Goal: Information Seeking & Learning: Learn about a topic

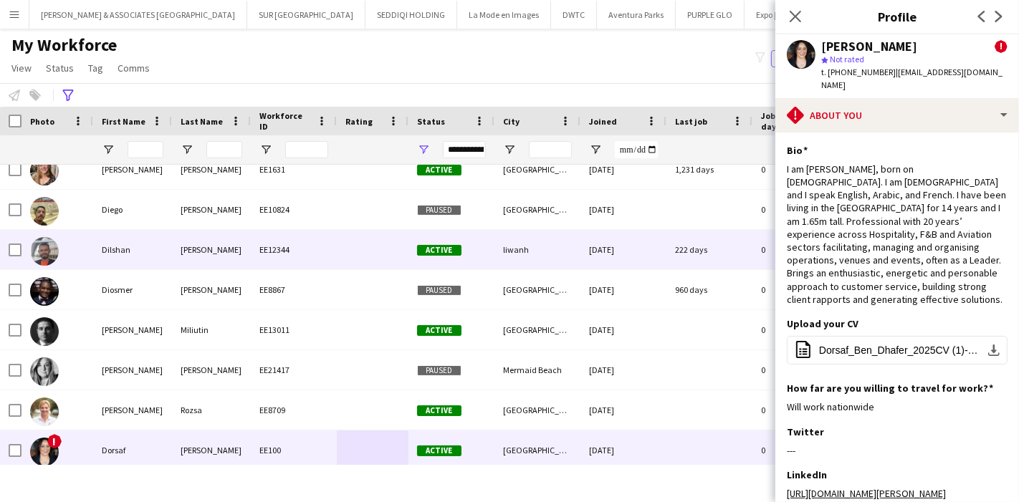
scroll to position [4670, 0]
click at [301, 245] on div "EE12344" at bounding box center [294, 249] width 86 height 39
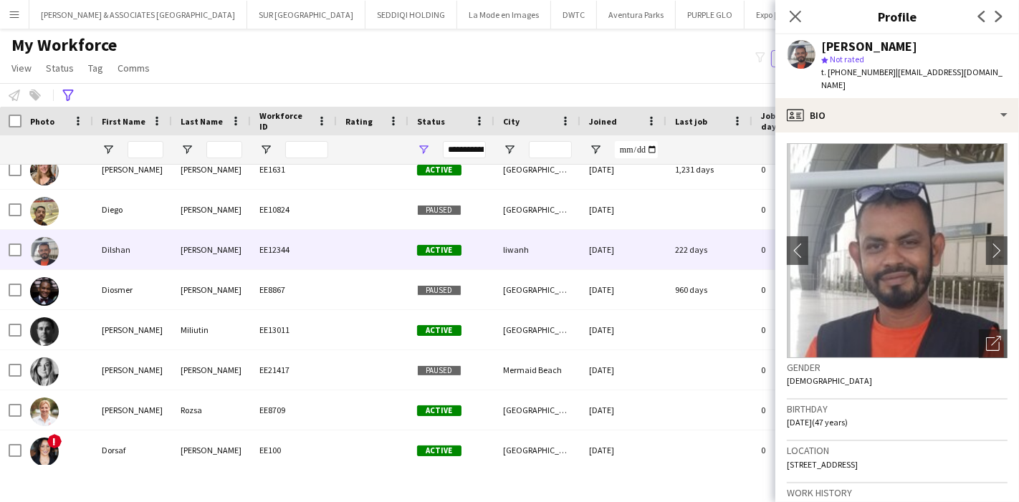
scroll to position [0, 0]
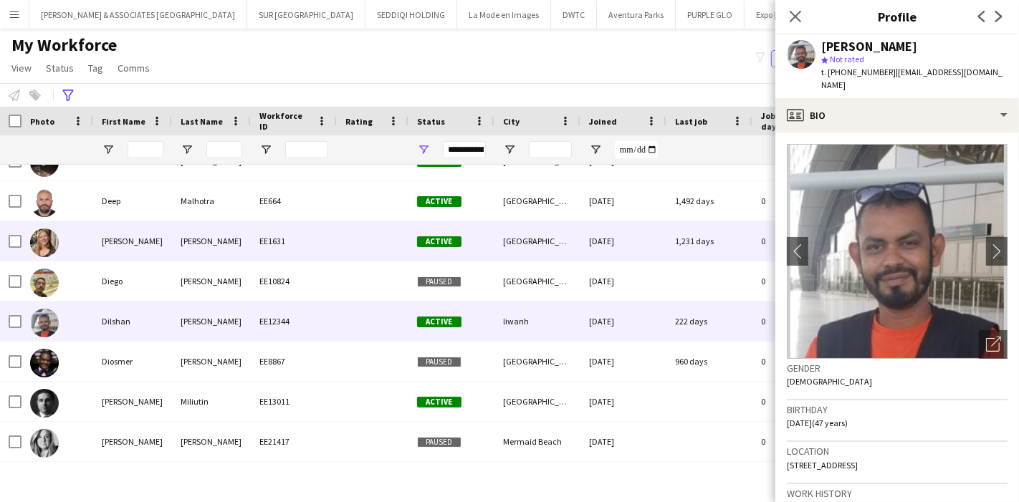
click at [188, 251] on div "[PERSON_NAME]" at bounding box center [211, 240] width 79 height 39
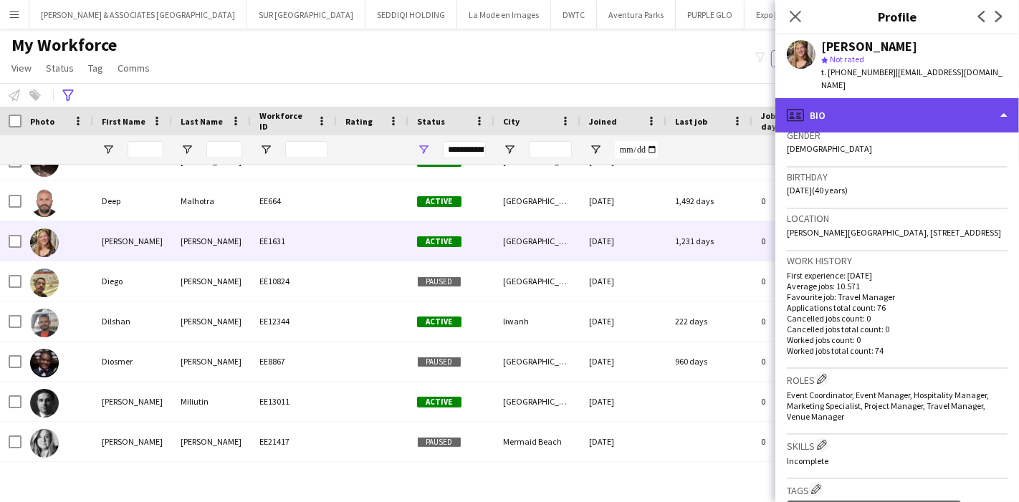
click at [952, 100] on div "profile Bio" at bounding box center [897, 115] width 244 height 34
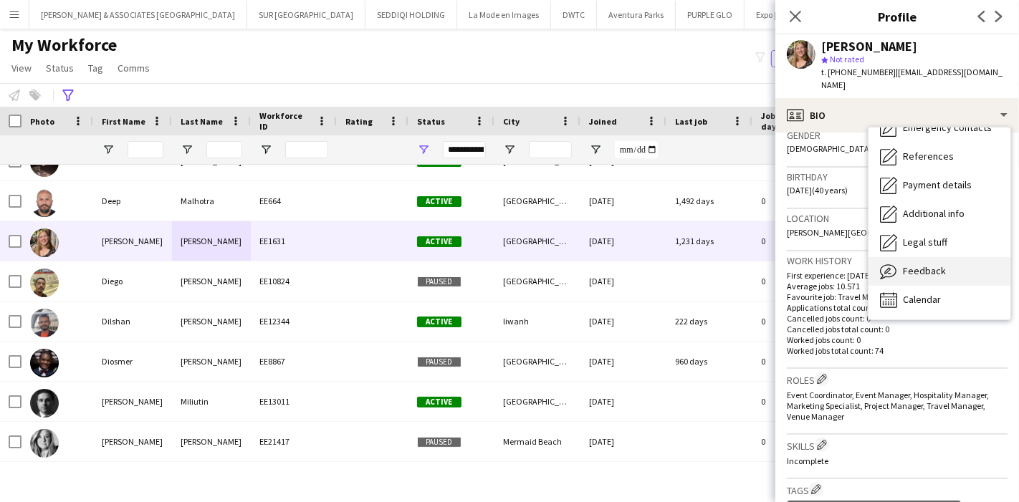
click at [950, 257] on div "Feedback Feedback" at bounding box center [940, 271] width 142 height 29
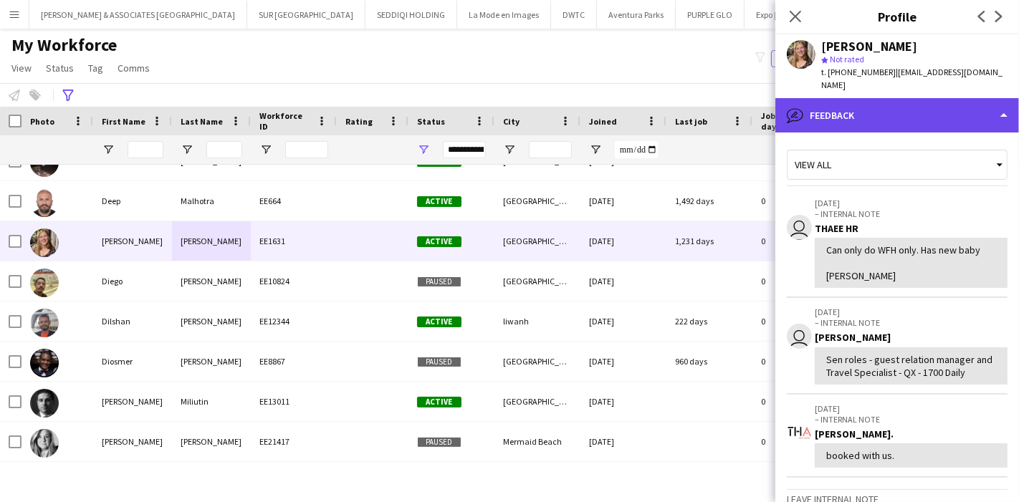
click at [967, 105] on div "bubble-pencil Feedback" at bounding box center [897, 115] width 244 height 34
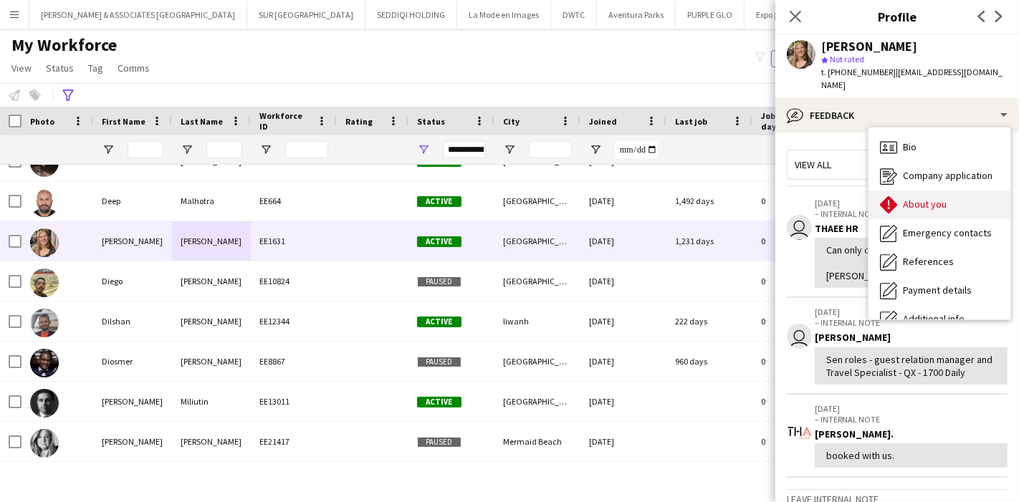
click at [919, 198] on span "About you" at bounding box center [925, 204] width 44 height 13
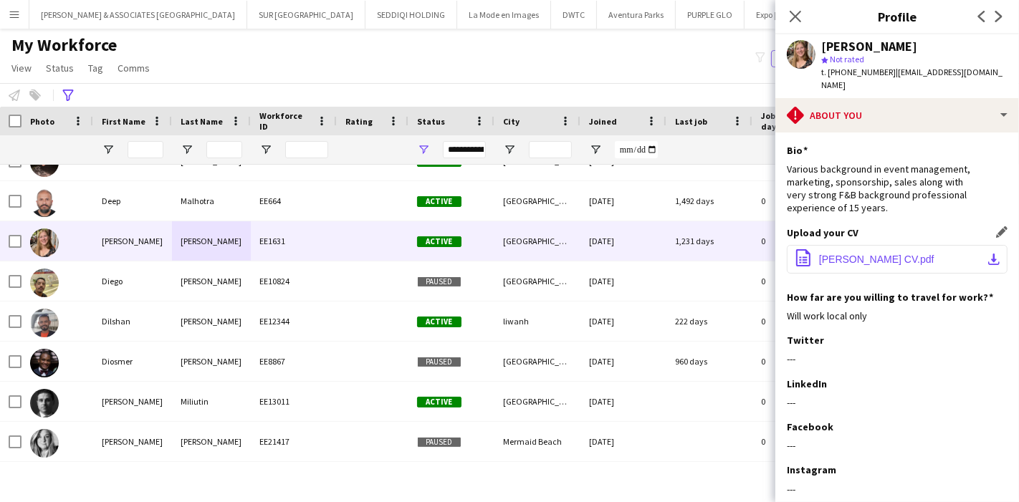
click at [988, 245] on button "office-file-sheet [PERSON_NAME] CV.pdf download-bottom" at bounding box center [897, 259] width 221 height 29
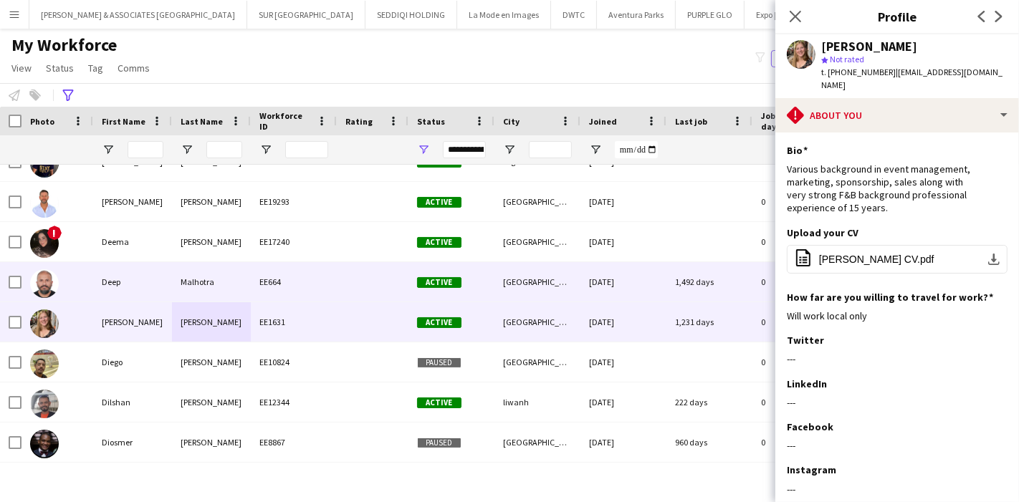
scroll to position [4515, 0]
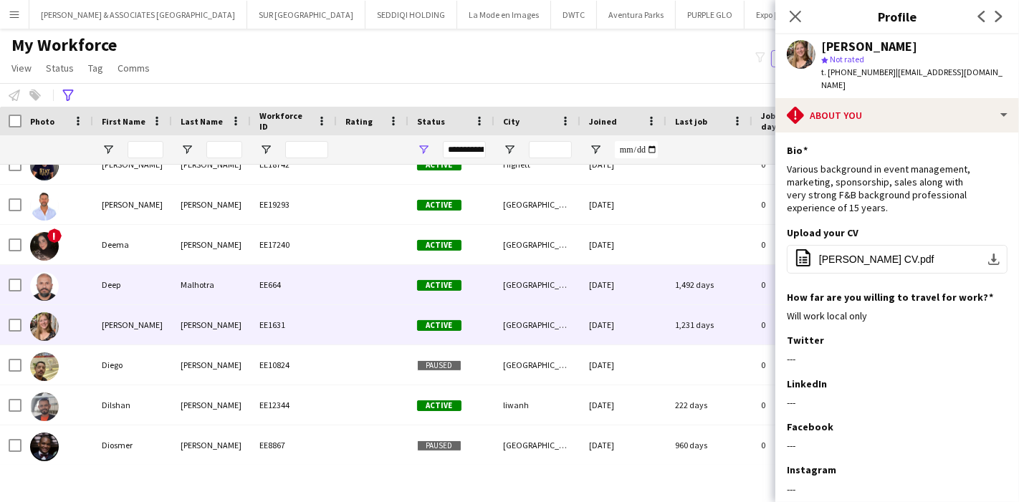
click at [230, 283] on div "Malhotra" at bounding box center [211, 284] width 79 height 39
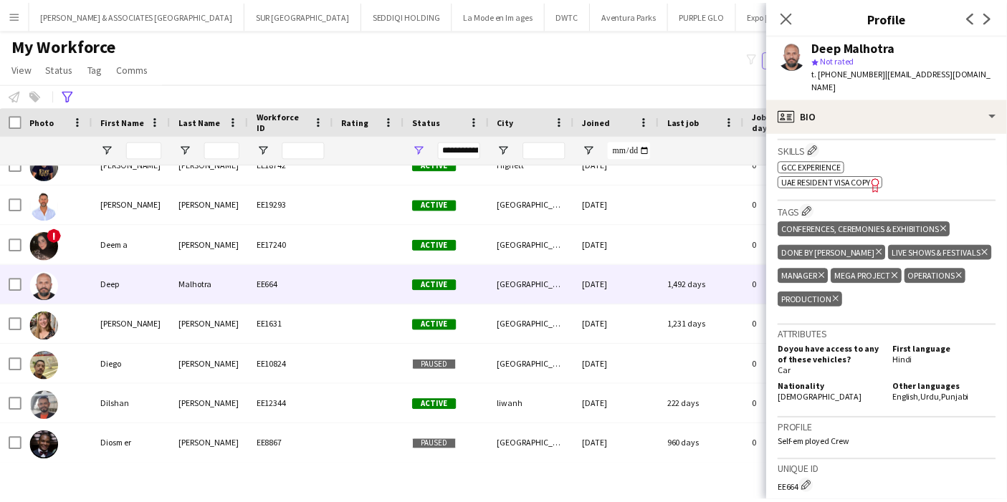
scroll to position [223, 0]
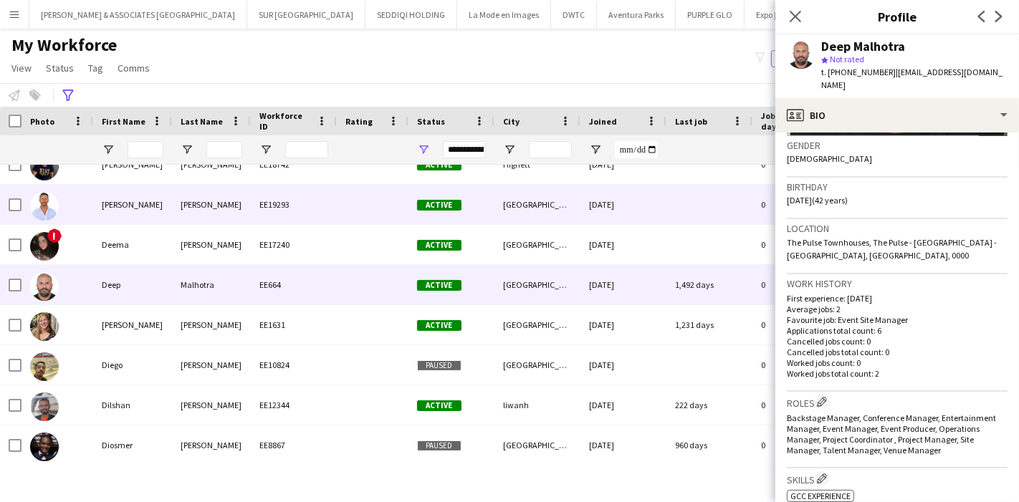
click at [201, 199] on div "[PERSON_NAME]" at bounding box center [211, 204] width 79 height 39
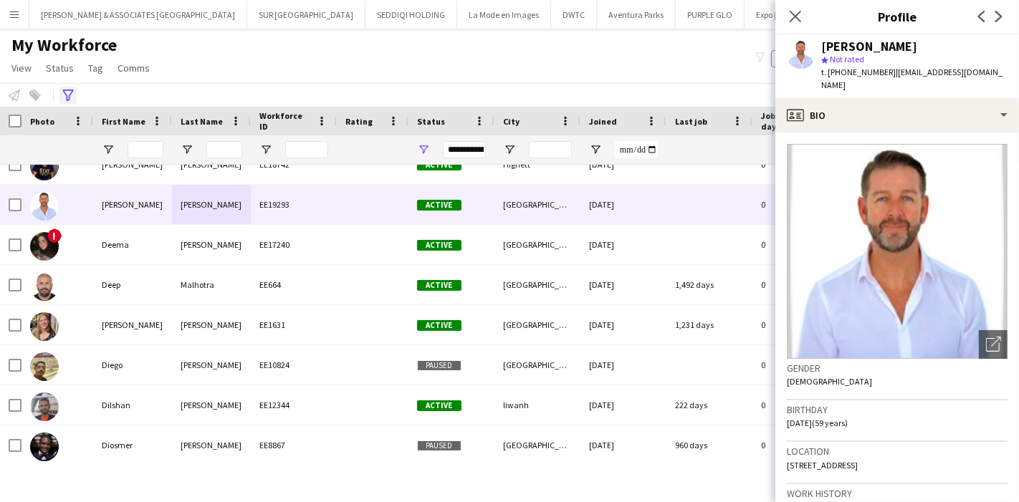
click at [64, 91] on icon "Advanced filters" at bounding box center [67, 95] width 11 height 11
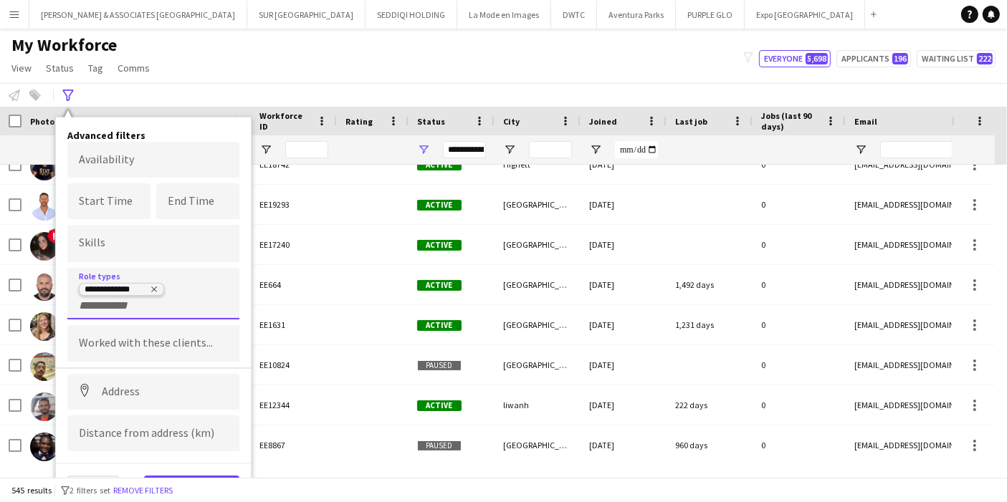
click at [157, 285] on icon "Remove tag" at bounding box center [154, 289] width 9 height 9
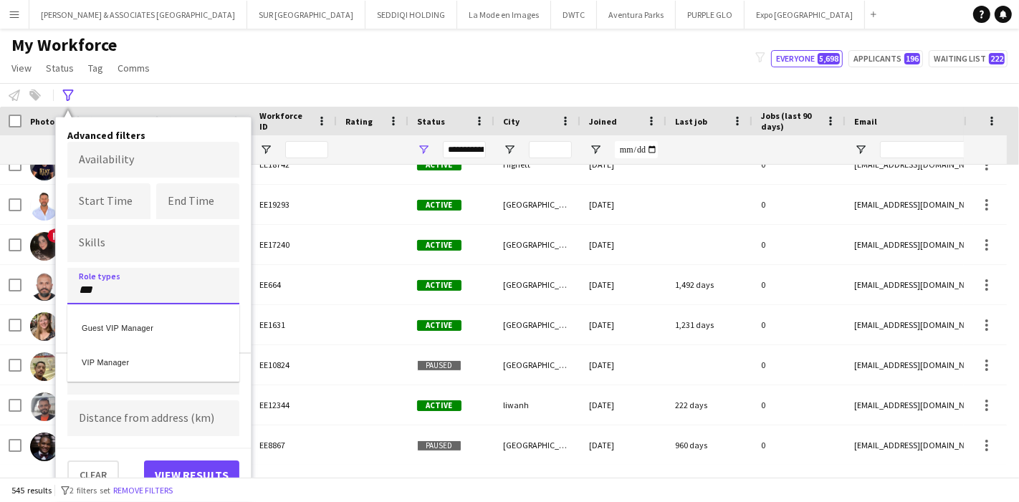
type input "***"
click at [147, 323] on div "Guest VIP Manager" at bounding box center [153, 326] width 172 height 34
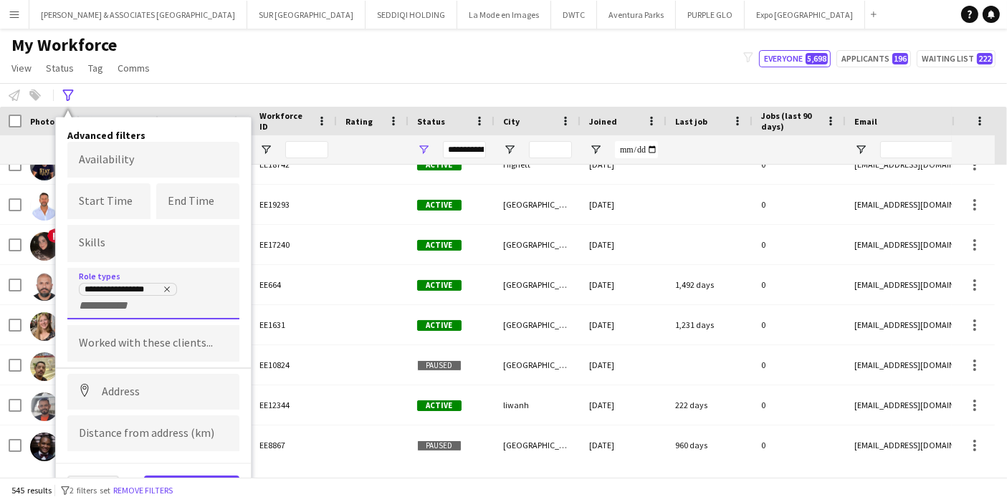
scroll to position [9, 0]
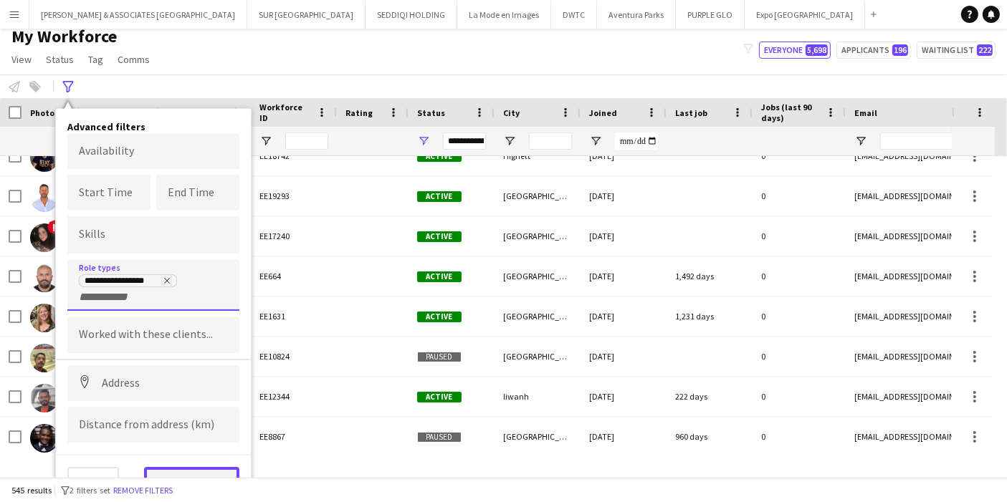
click at [187, 467] on button "View results" at bounding box center [191, 481] width 95 height 29
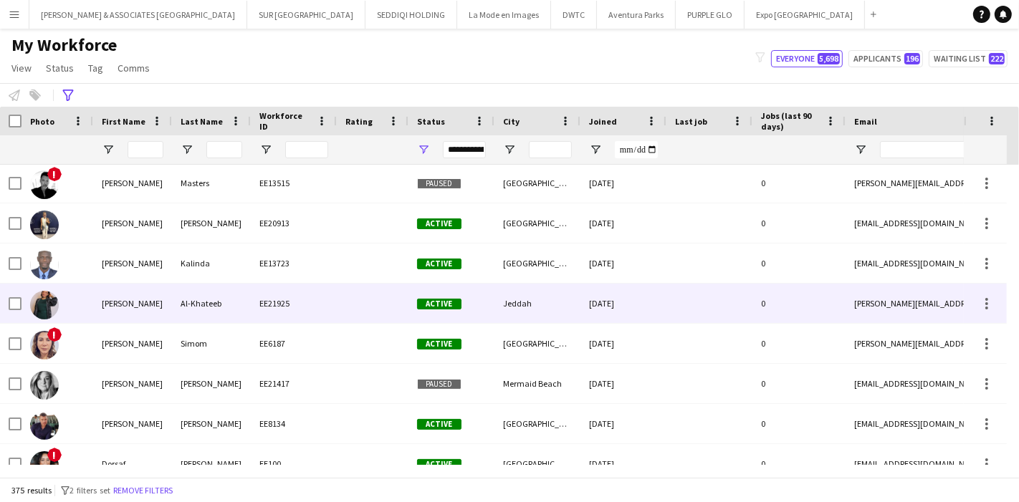
scroll to position [4010, 0]
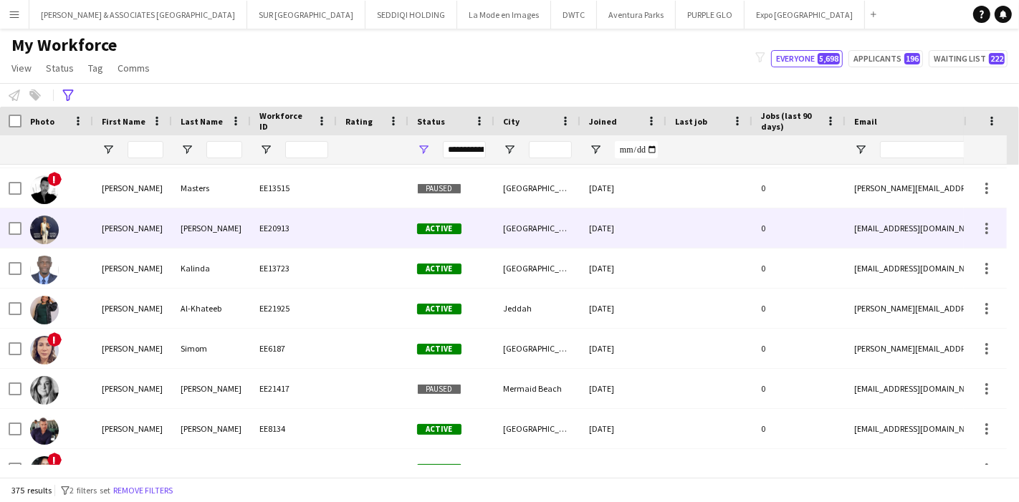
click at [183, 240] on div "[PERSON_NAME]" at bounding box center [211, 228] width 79 height 39
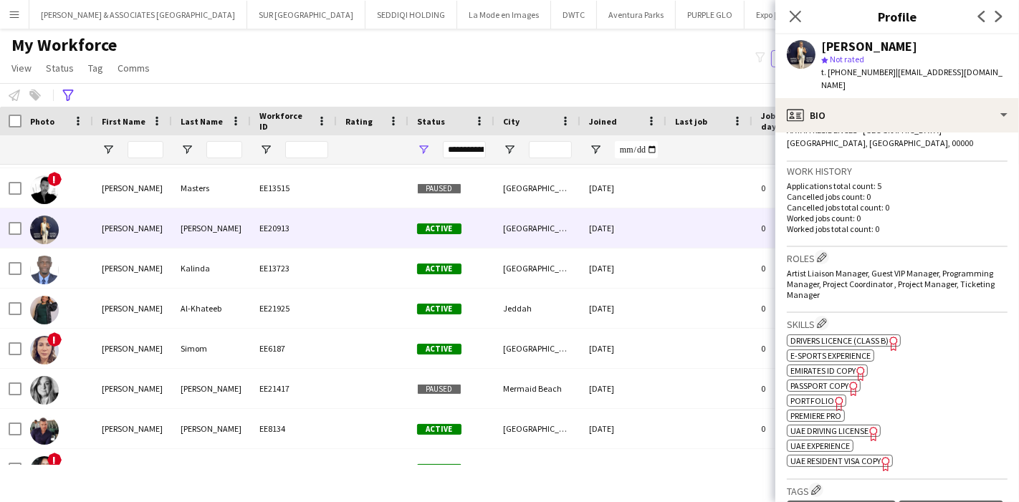
scroll to position [334, 0]
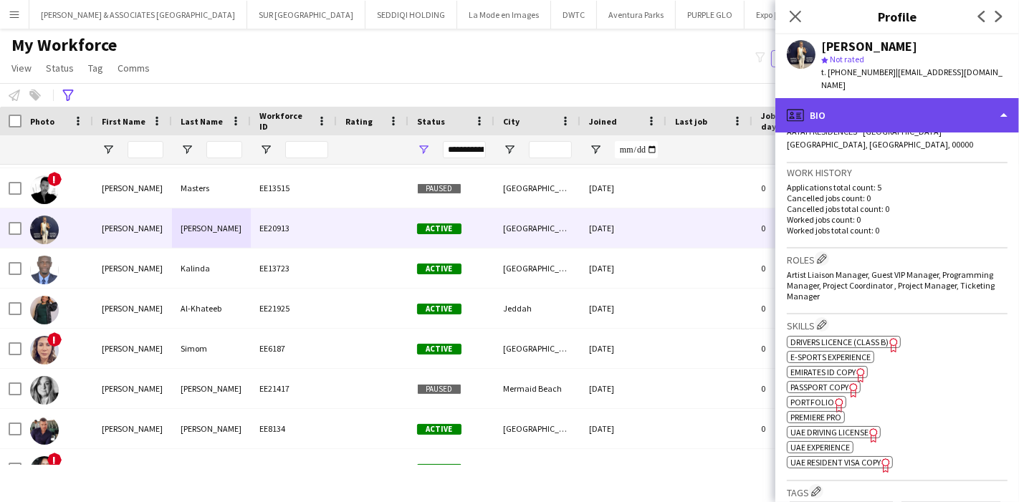
click at [962, 109] on div "profile Bio" at bounding box center [897, 115] width 244 height 34
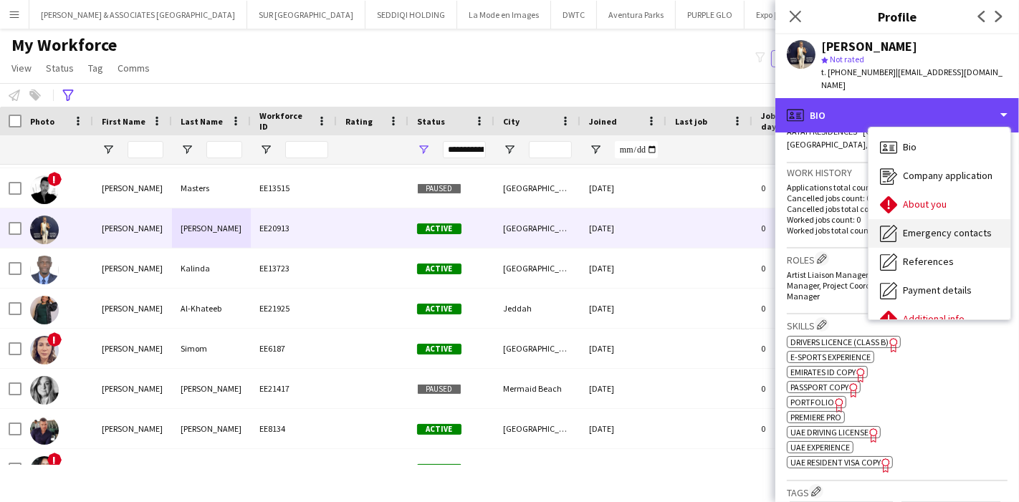
scroll to position [105, 0]
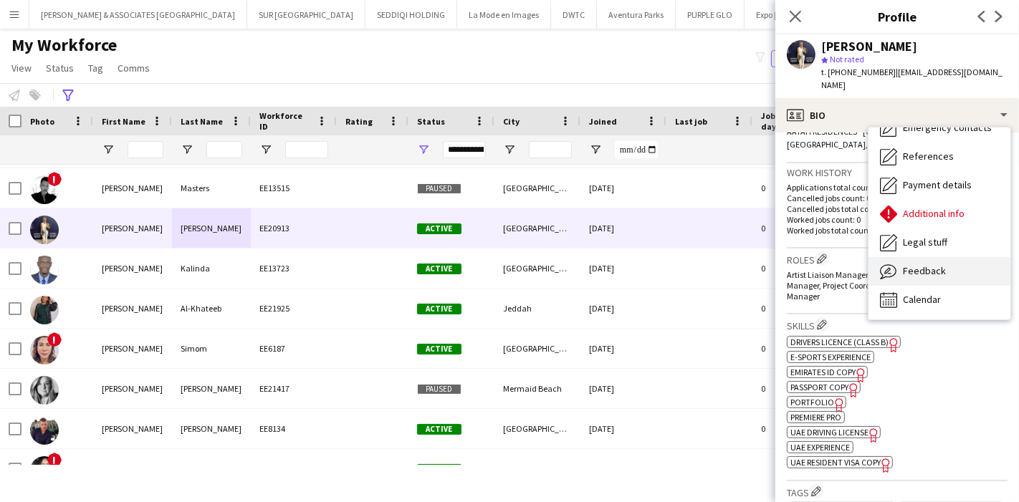
click at [938, 264] on span "Feedback" at bounding box center [924, 270] width 43 height 13
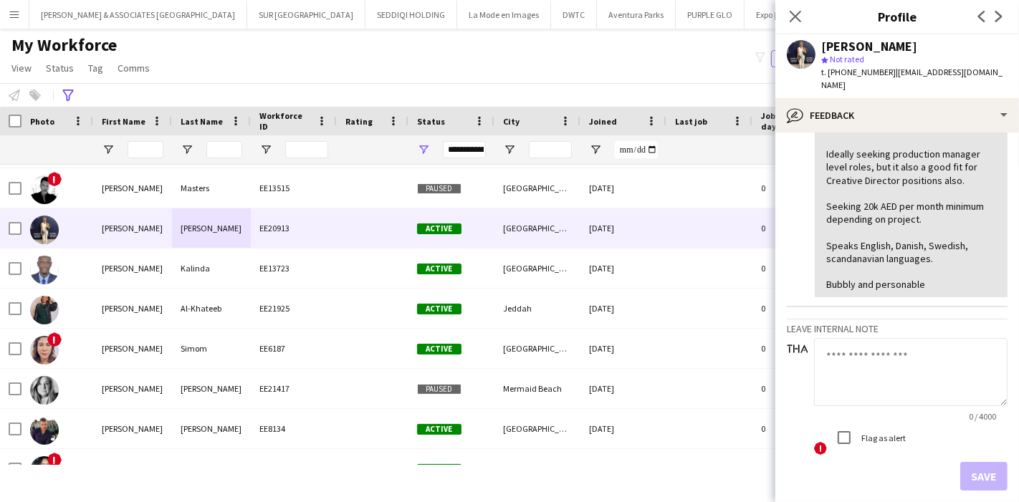
scroll to position [445, 0]
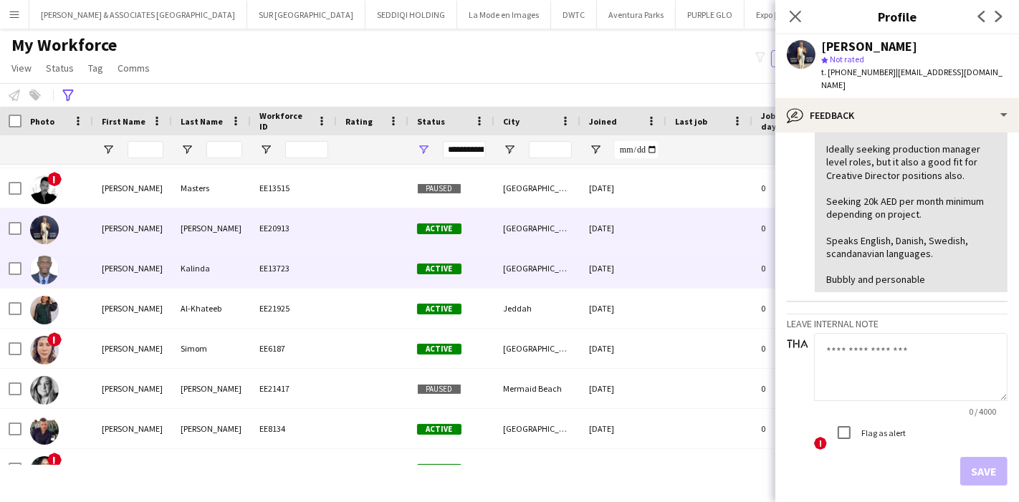
click at [141, 274] on div "[PERSON_NAME]" at bounding box center [132, 268] width 79 height 39
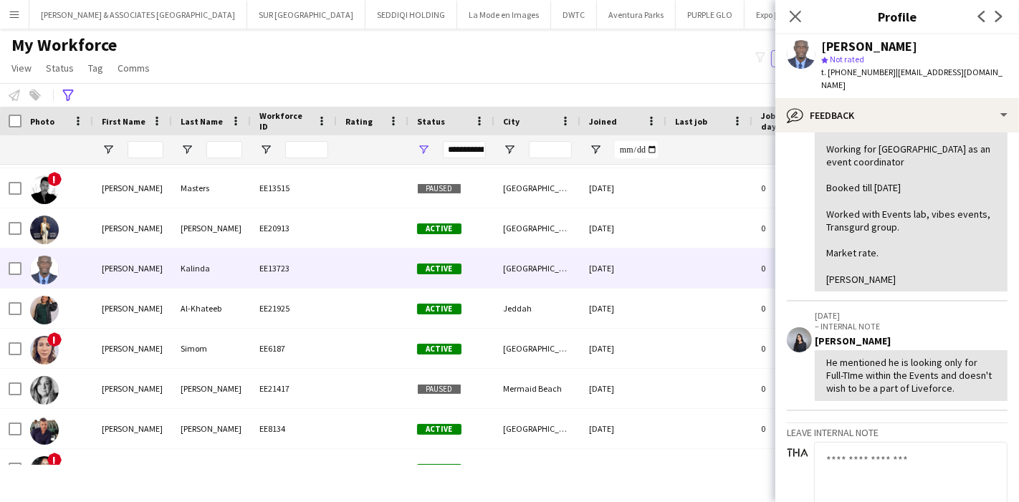
scroll to position [154, 0]
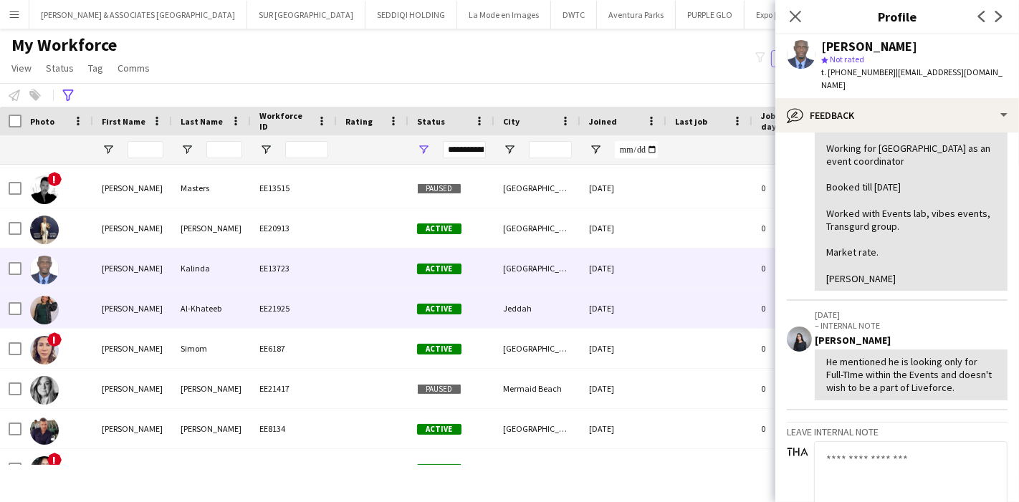
click at [226, 316] on div "Al-Khateeb" at bounding box center [211, 308] width 79 height 39
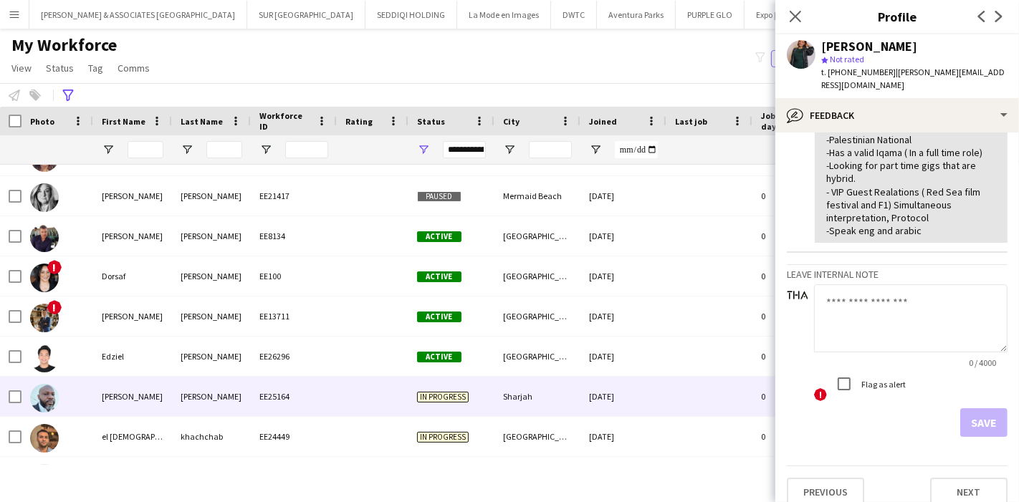
scroll to position [4271, 0]
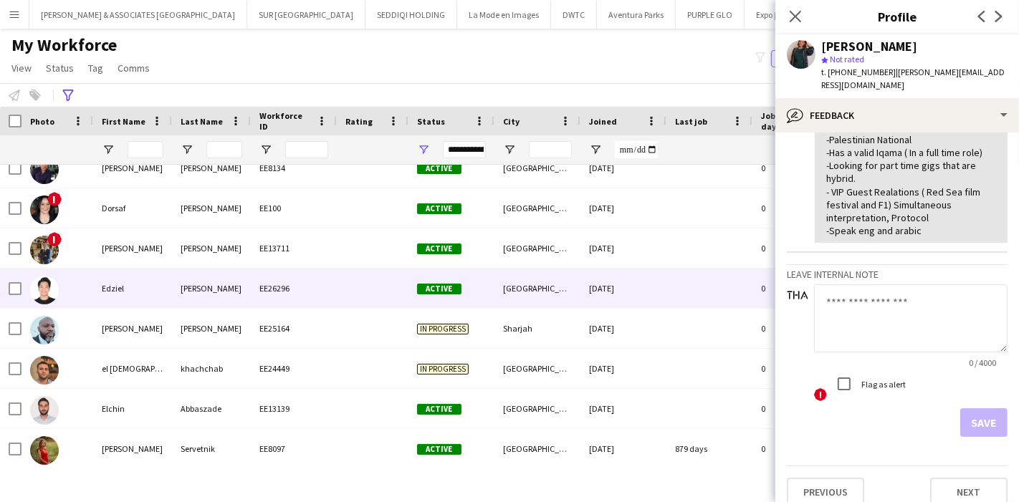
click at [209, 287] on div "[PERSON_NAME]" at bounding box center [211, 288] width 79 height 39
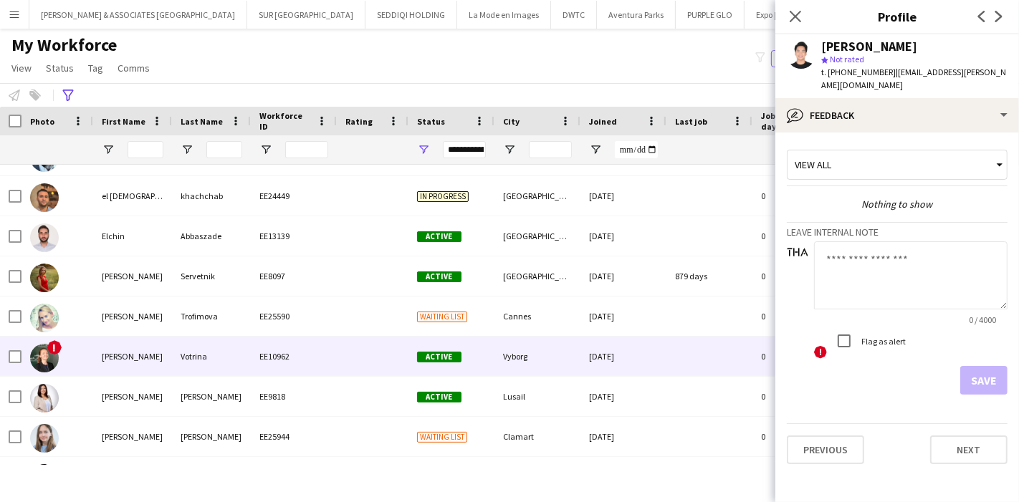
scroll to position [4448, 0]
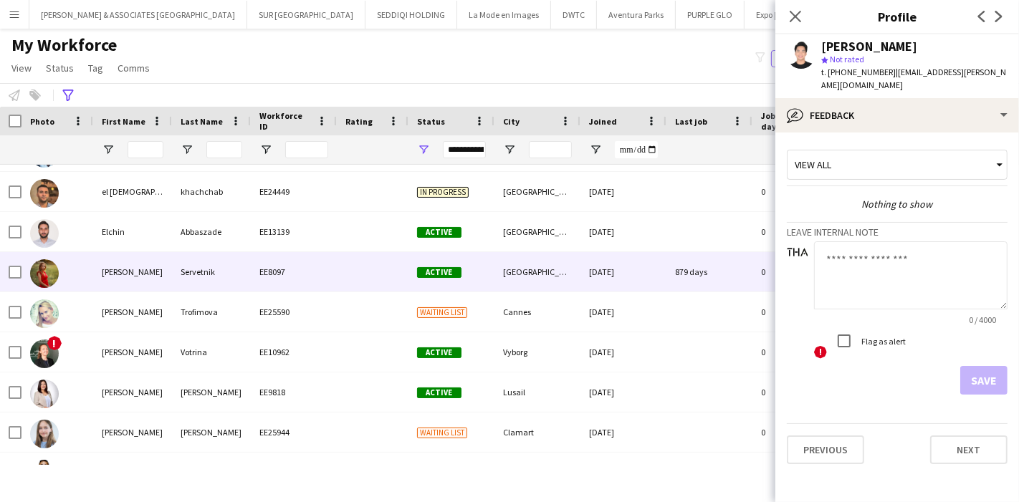
click at [180, 279] on div "Servetnik" at bounding box center [211, 271] width 79 height 39
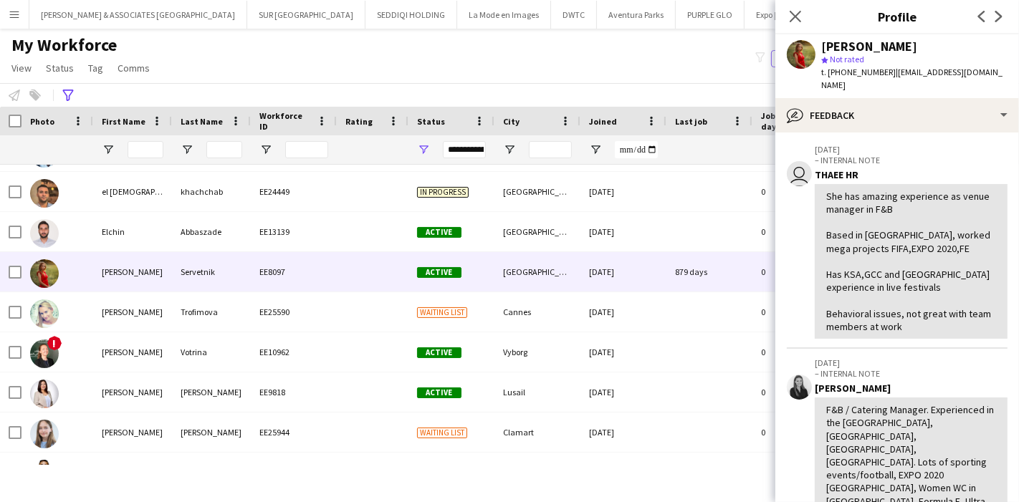
scroll to position [53, 0]
drag, startPoint x: 827, startPoint y: 181, endPoint x: 968, endPoint y: 310, distance: 190.8
click at [968, 310] on div "She has amazing experience as venue manager in F&B Based in [GEOGRAPHIC_DATA], …" at bounding box center [911, 262] width 170 height 143
click at [948, 309] on div "She has amazing experience as venue manager in F&B Based in [GEOGRAPHIC_DATA], …" at bounding box center [911, 262] width 170 height 143
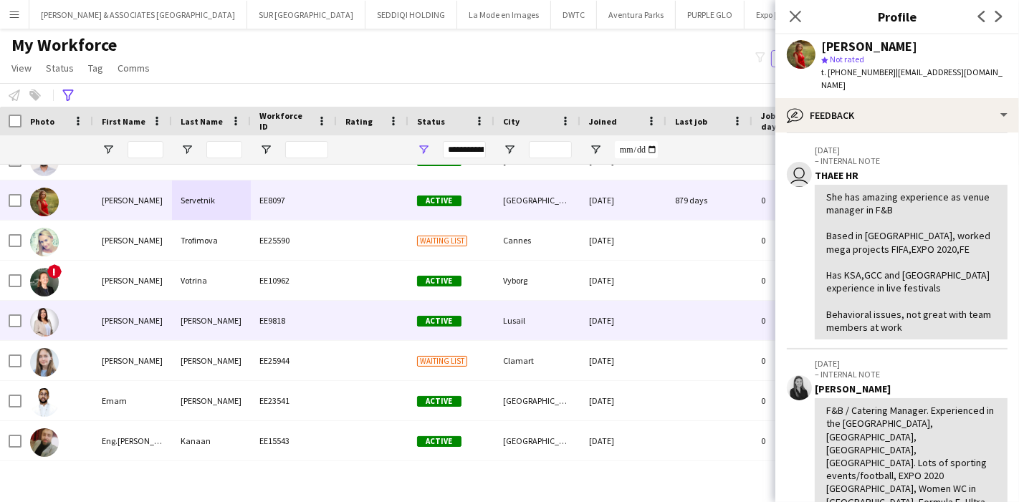
scroll to position [4529, 0]
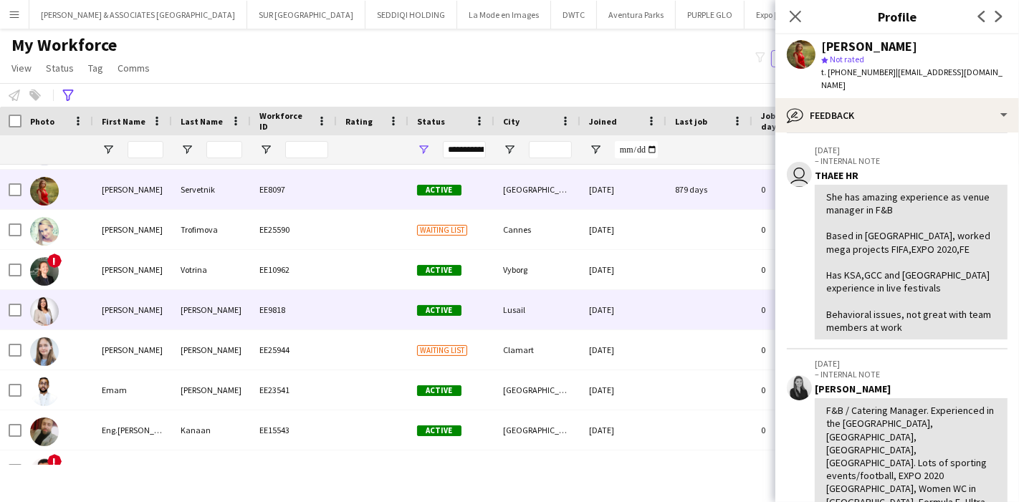
click at [176, 319] on div "[PERSON_NAME]" at bounding box center [211, 309] width 79 height 39
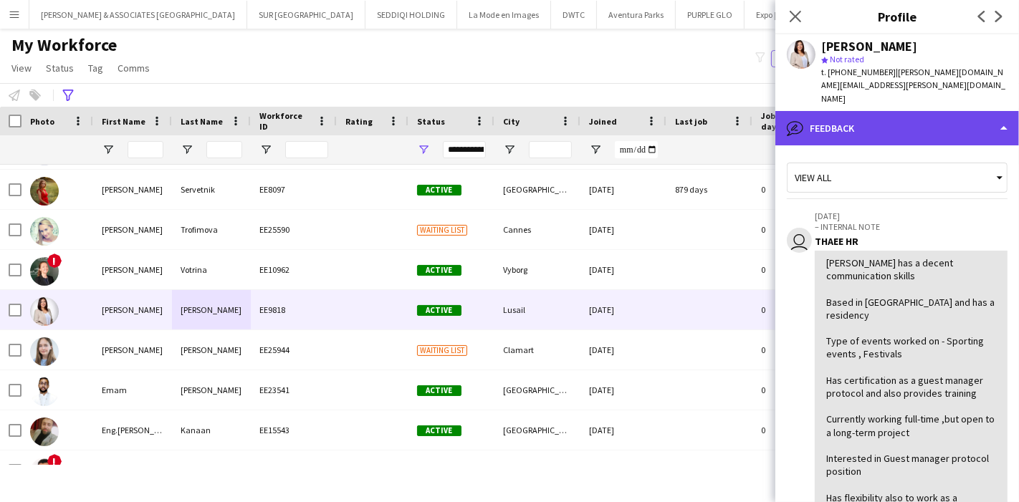
click at [958, 113] on div "bubble-pencil Feedback" at bounding box center [897, 128] width 244 height 34
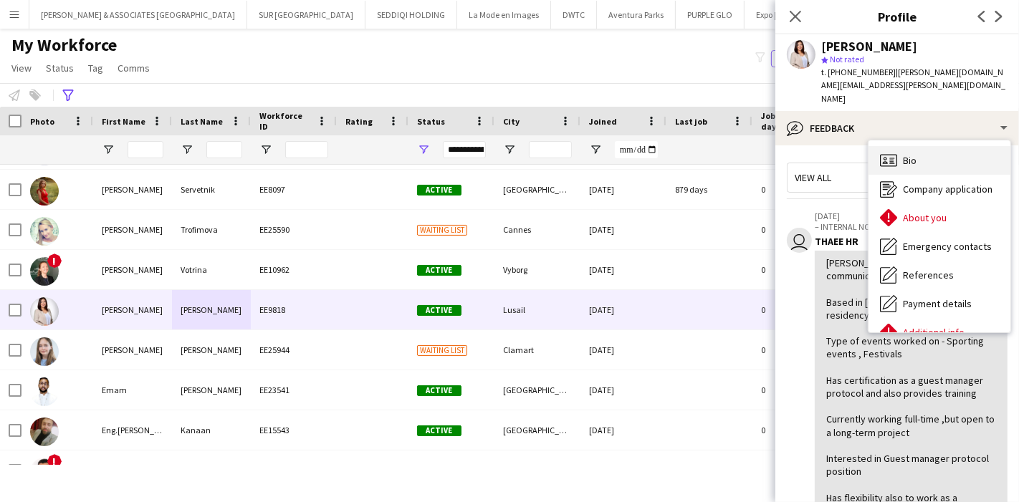
click at [929, 146] on div "Bio Bio" at bounding box center [940, 160] width 142 height 29
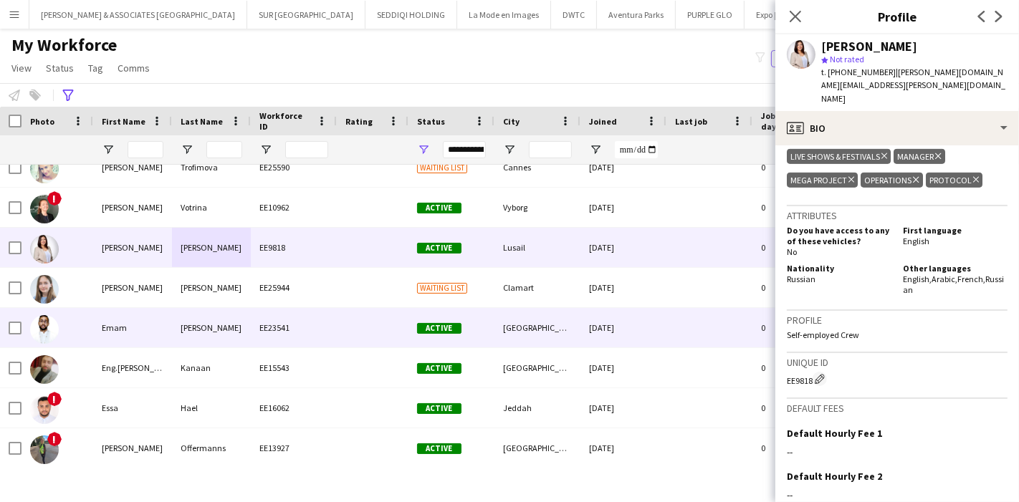
scroll to position [4607, 0]
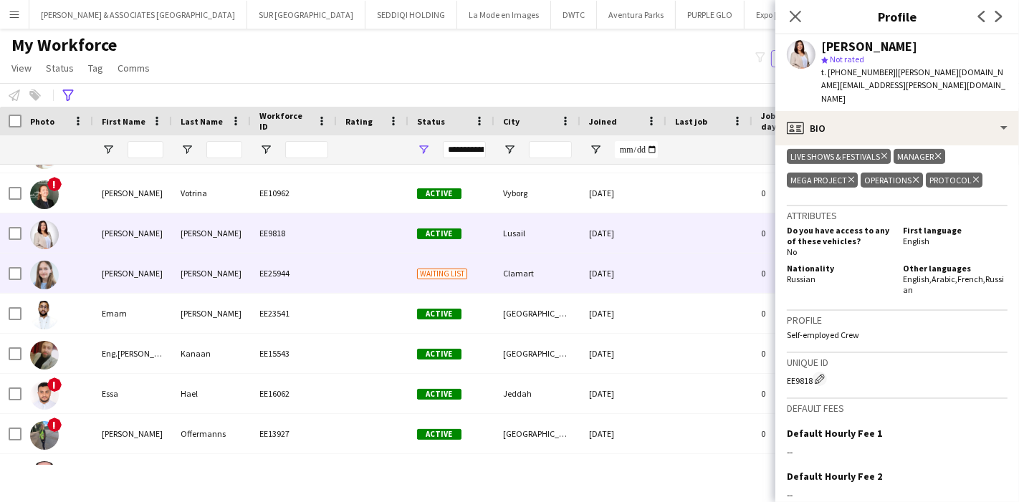
click at [189, 272] on div "[PERSON_NAME]" at bounding box center [211, 273] width 79 height 39
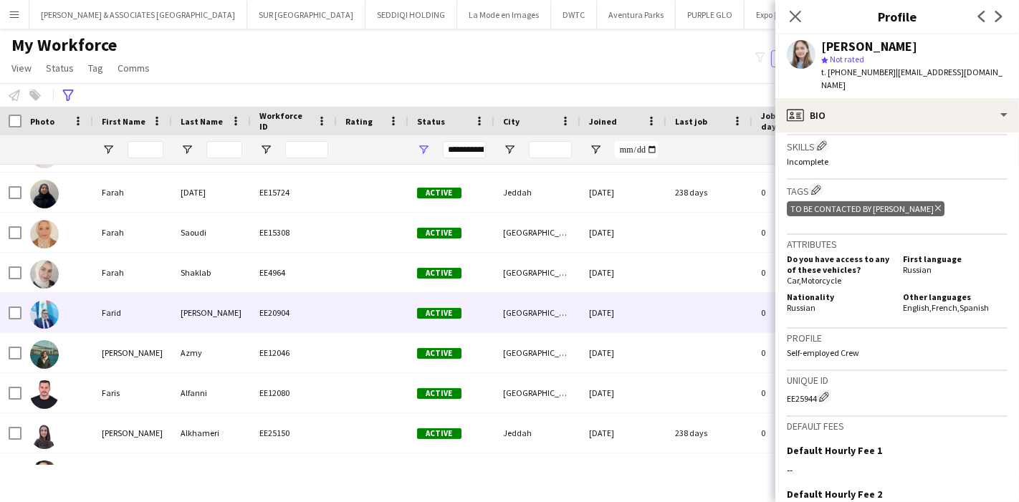
scroll to position [5134, 0]
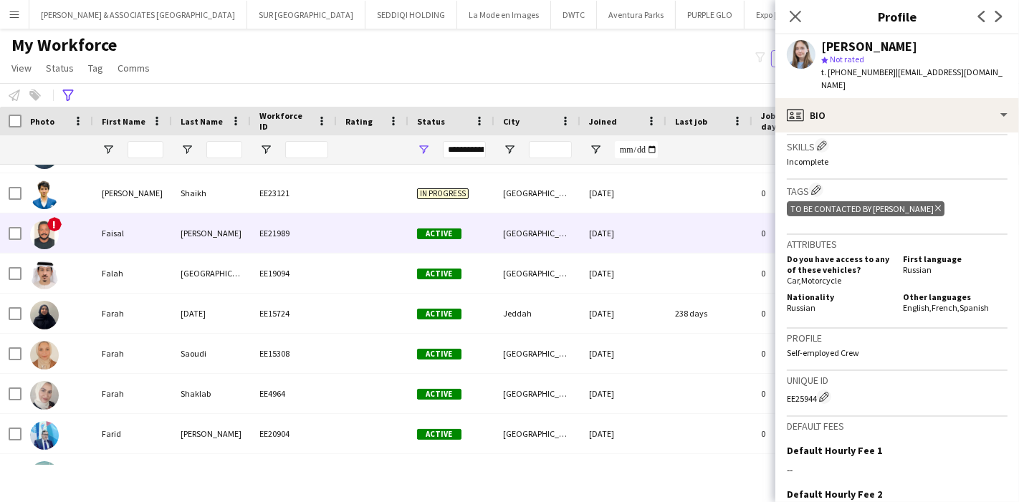
click at [113, 241] on div "Faisal" at bounding box center [132, 233] width 79 height 39
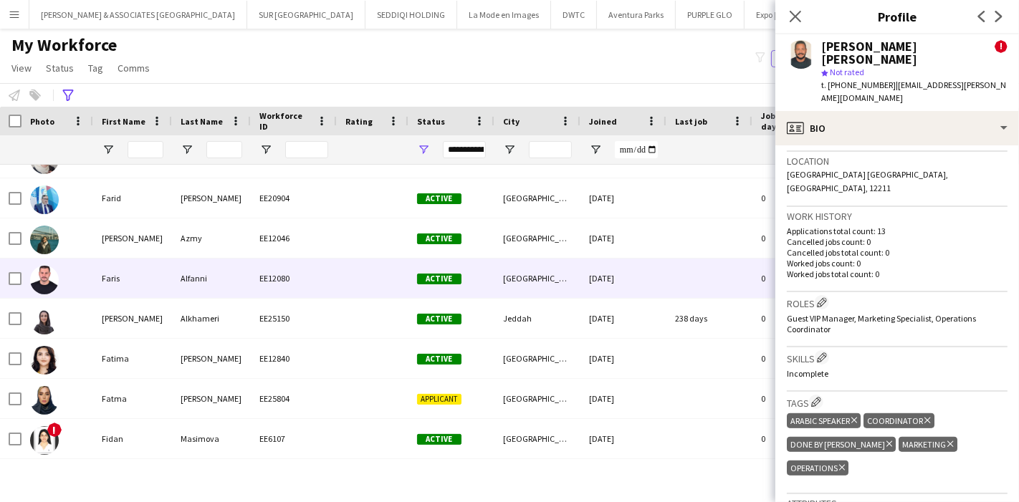
click at [178, 290] on div "Alfanni" at bounding box center [211, 278] width 79 height 39
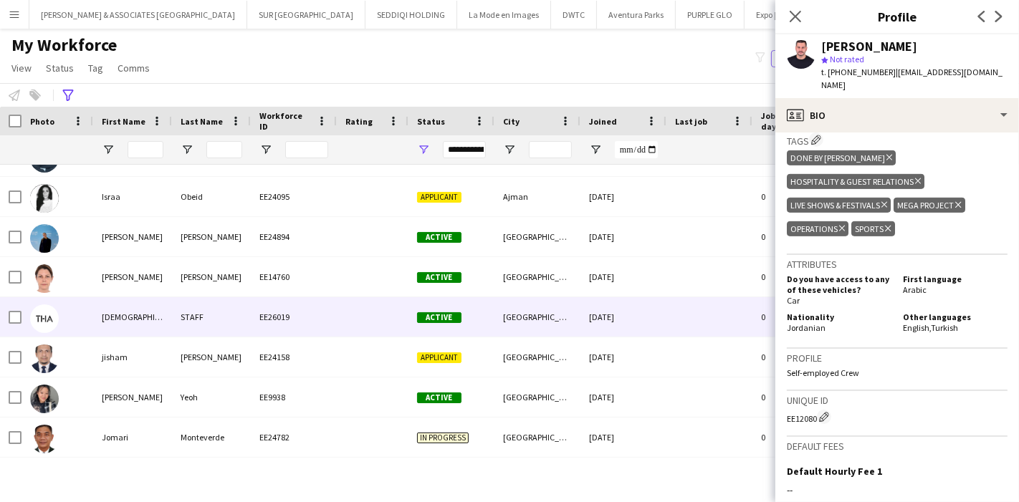
click at [201, 328] on div "STAFF" at bounding box center [211, 316] width 79 height 39
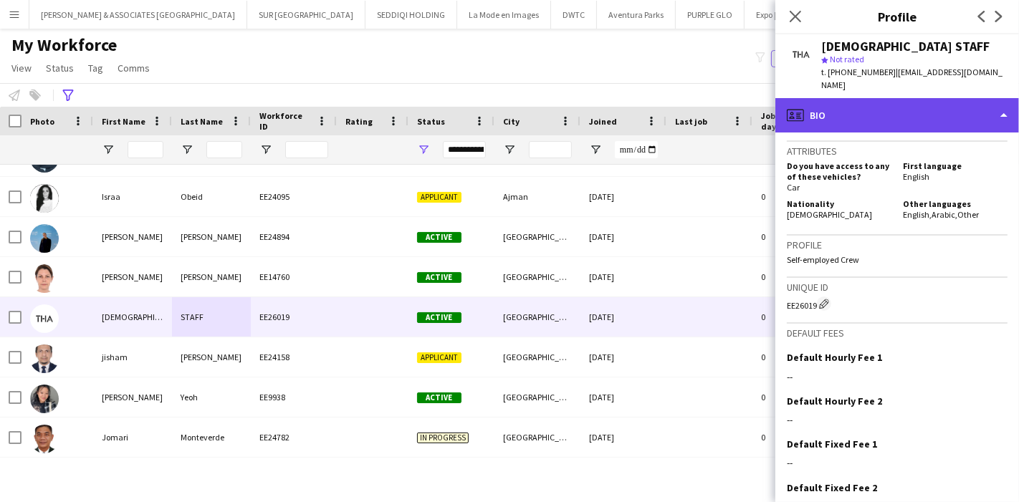
click at [927, 102] on div "profile Bio" at bounding box center [897, 115] width 244 height 34
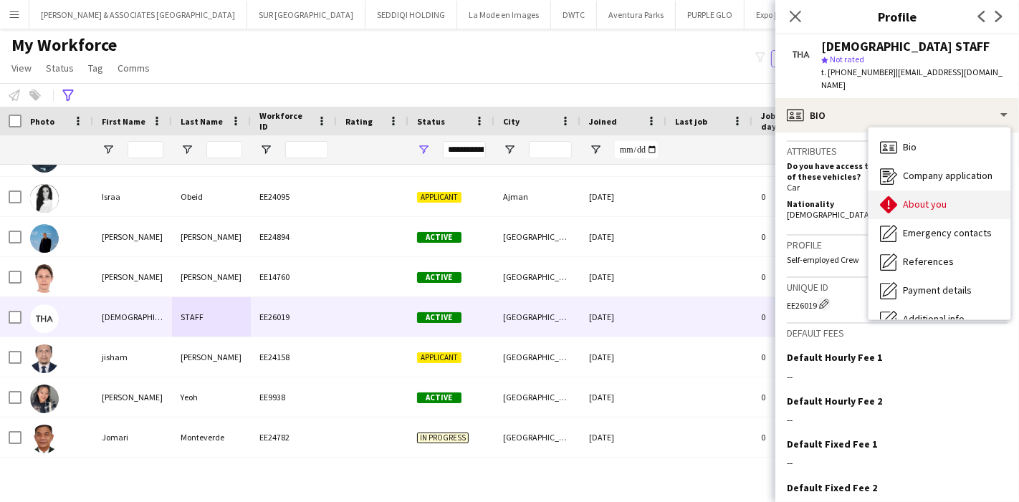
click at [930, 191] on div "About you About you" at bounding box center [940, 205] width 142 height 29
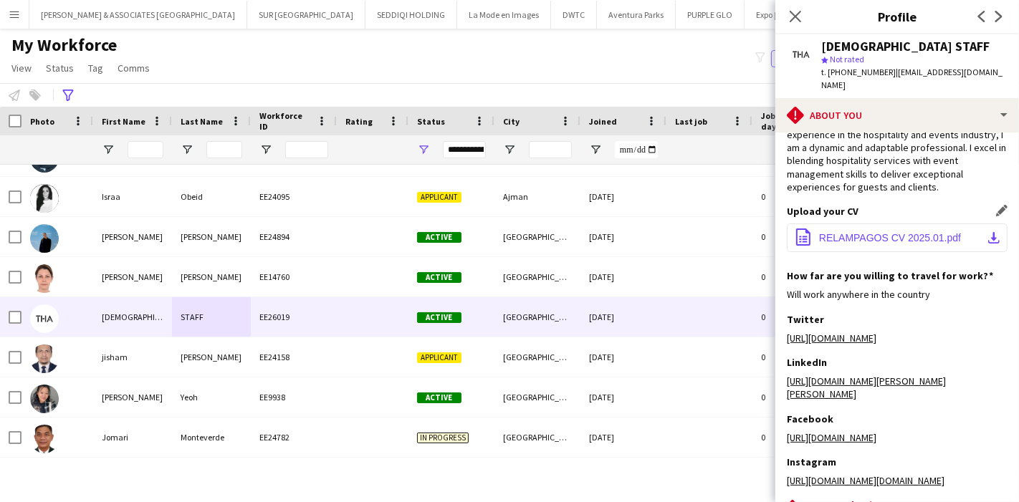
click at [988, 230] on button "office-file-sheet RELAMPAGOS CV 2025.01.pdf download-bottom" at bounding box center [897, 238] width 221 height 29
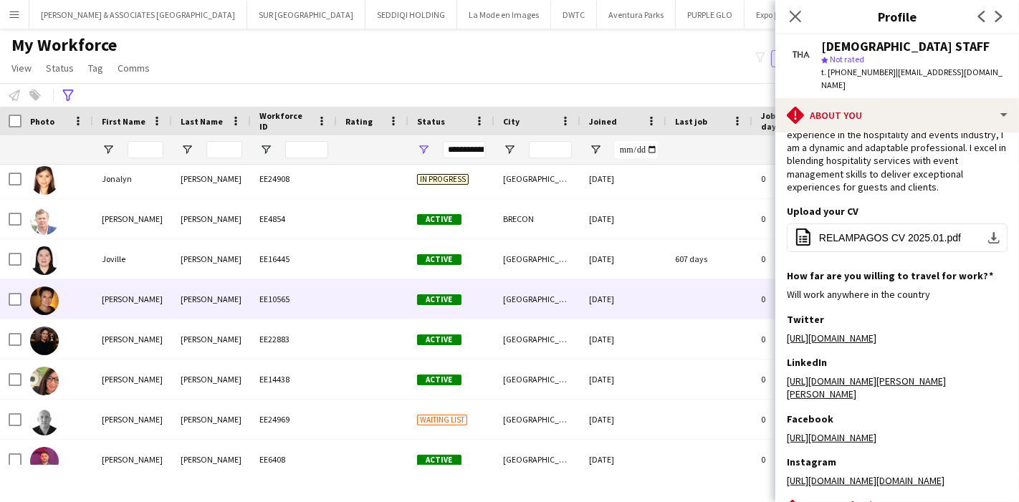
scroll to position [7033, 0]
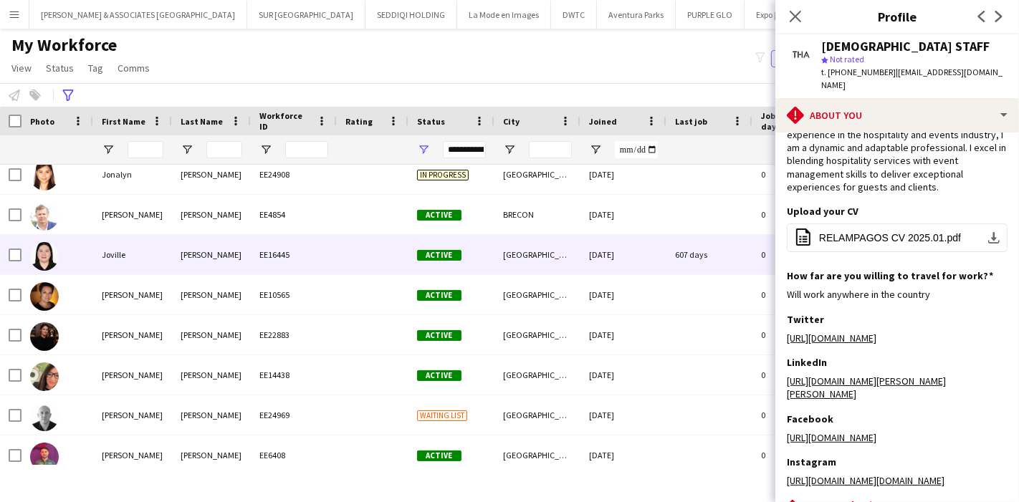
click at [141, 254] on div "Joville" at bounding box center [132, 254] width 79 height 39
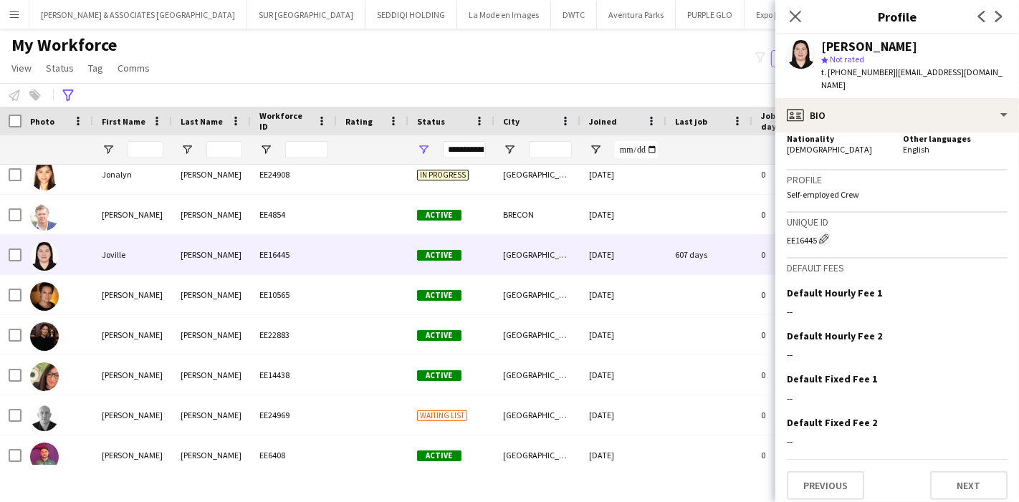
scroll to position [573, 0]
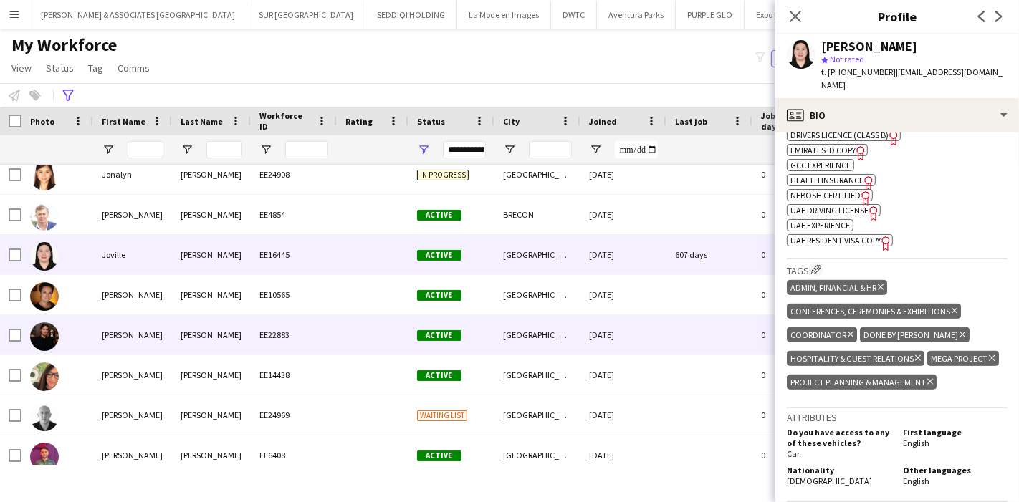
click at [215, 322] on div "[PERSON_NAME]" at bounding box center [211, 334] width 79 height 39
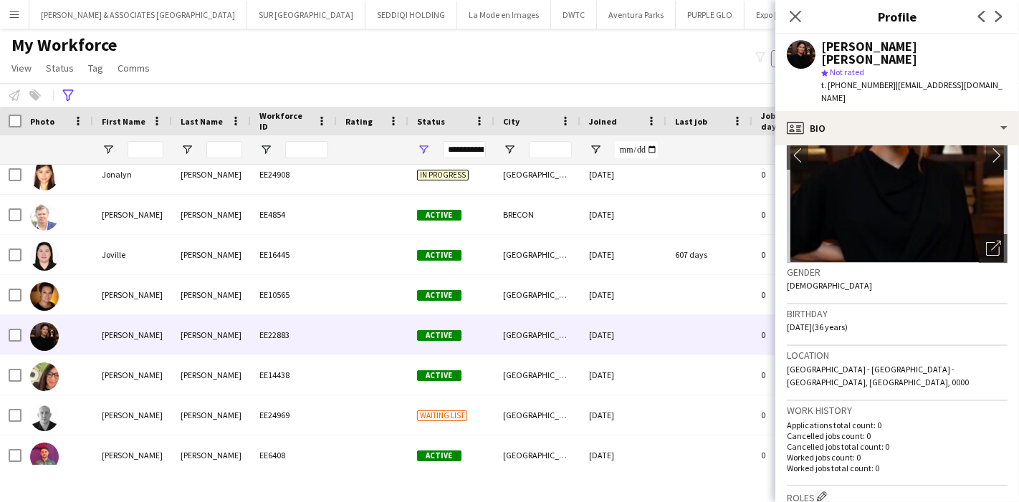
scroll to position [92, 0]
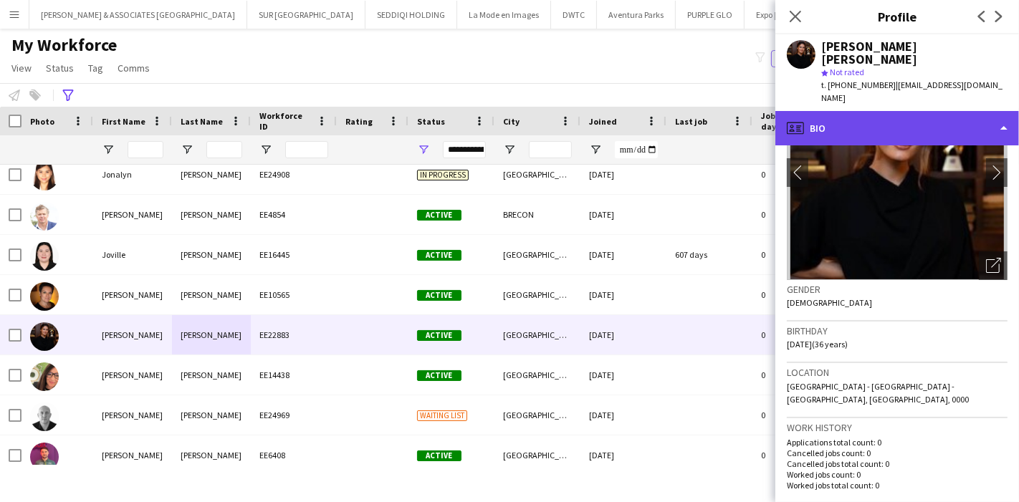
click at [933, 111] on div "profile Bio" at bounding box center [897, 128] width 244 height 34
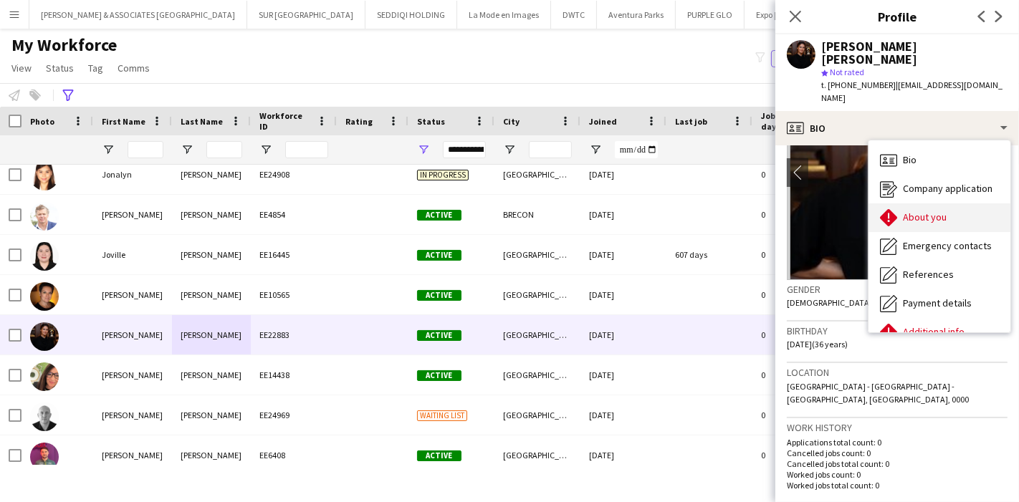
click at [939, 211] on span "About you" at bounding box center [925, 217] width 44 height 13
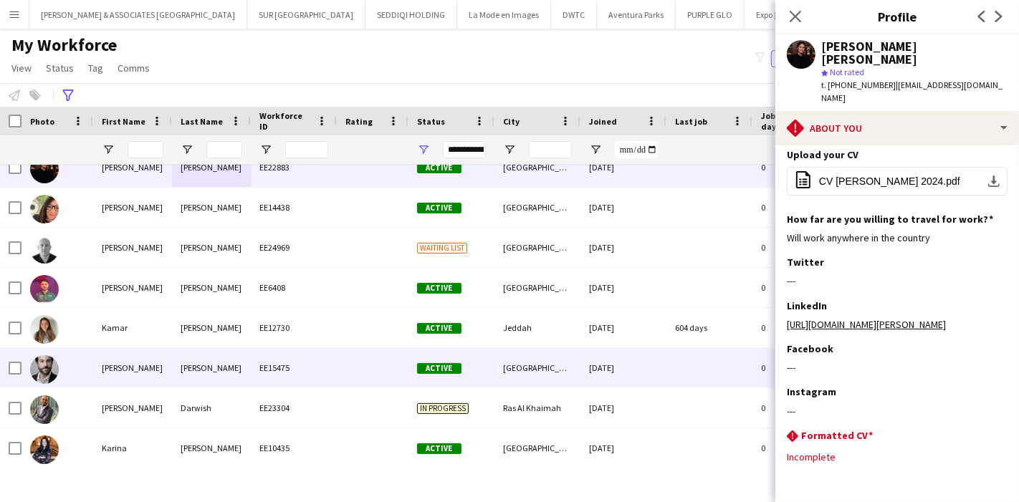
scroll to position [7265, 0]
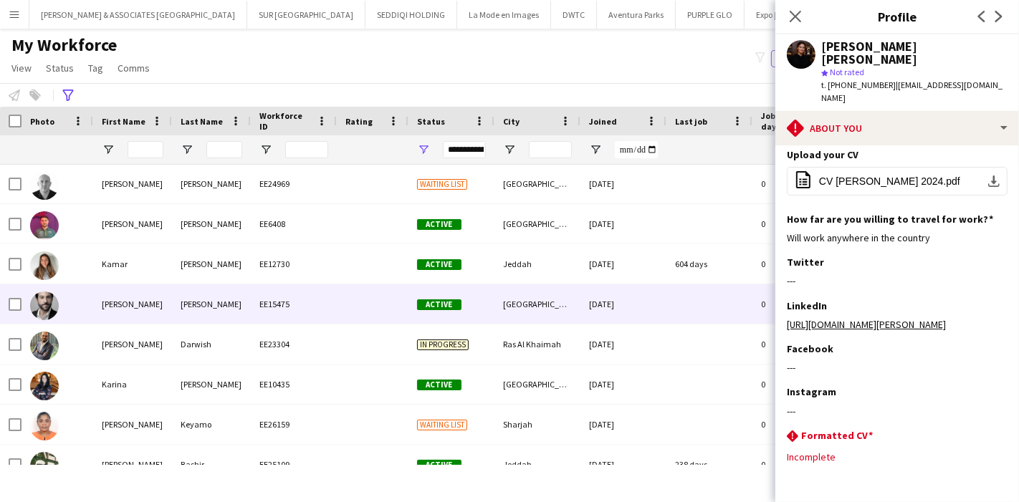
click at [362, 287] on div at bounding box center [373, 304] width 72 height 39
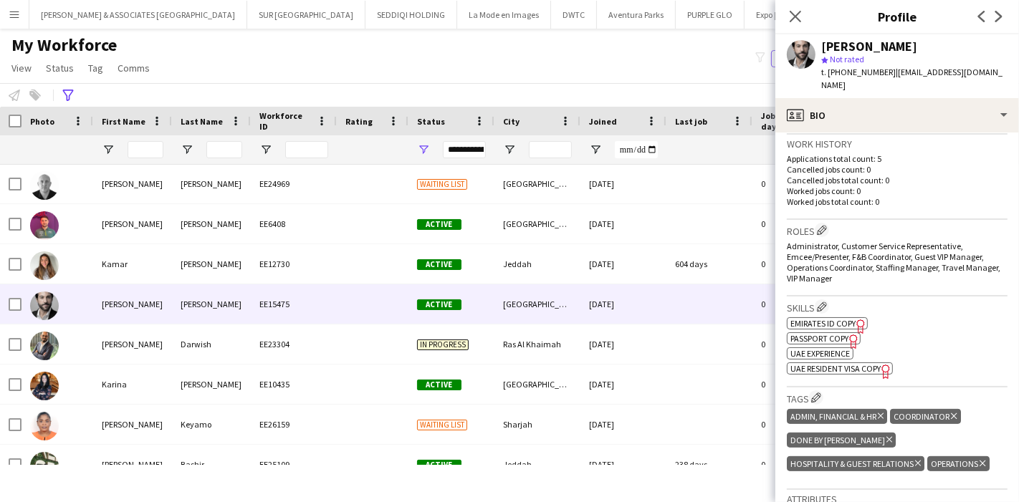
scroll to position [347, 0]
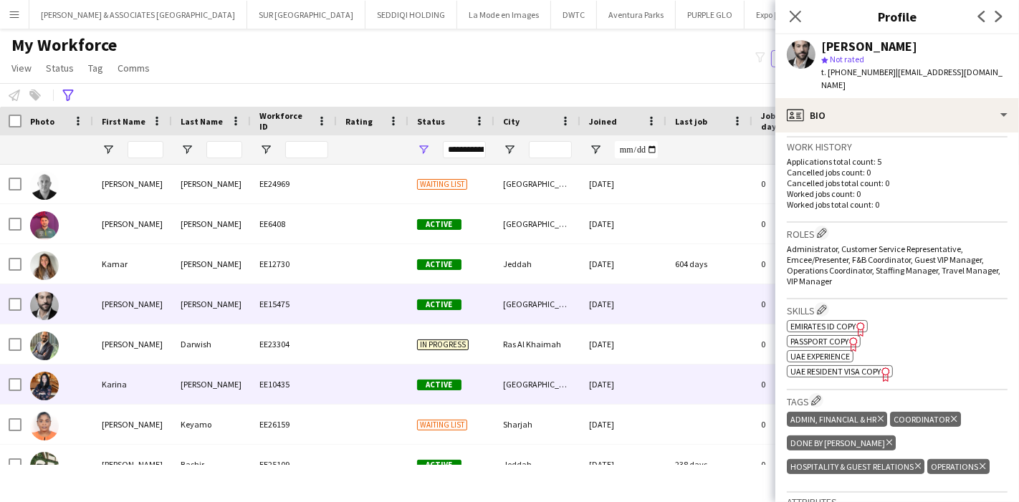
click at [240, 393] on div "[PERSON_NAME]" at bounding box center [211, 384] width 79 height 39
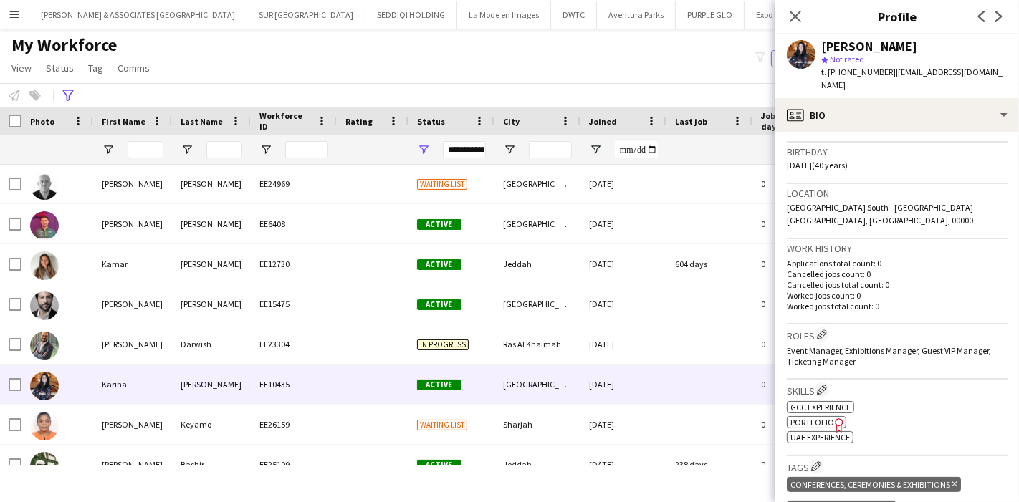
scroll to position [0, 0]
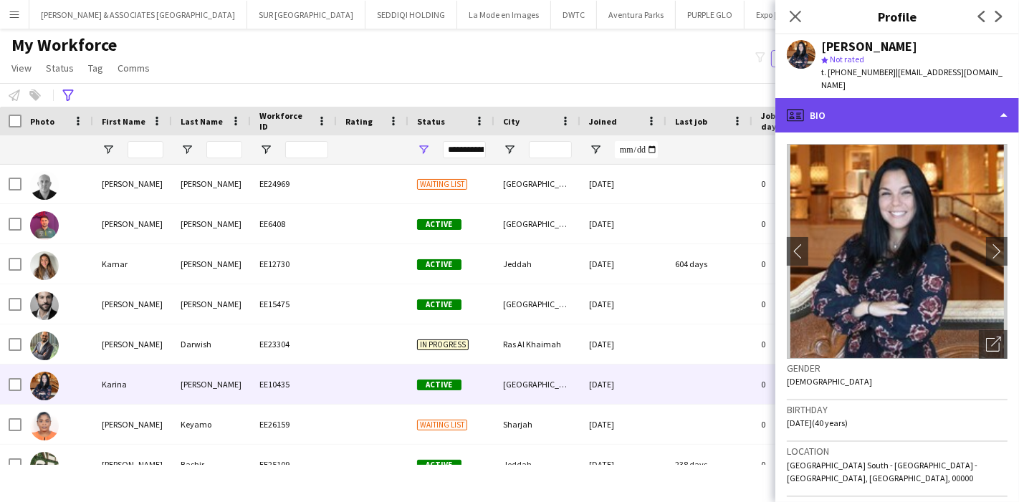
click at [980, 120] on div "profile Bio" at bounding box center [897, 115] width 244 height 34
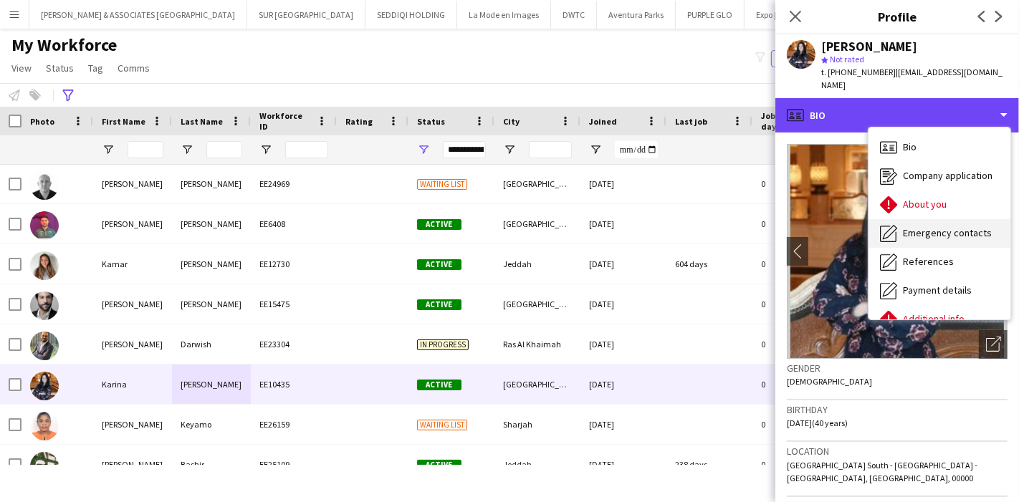
scroll to position [105, 0]
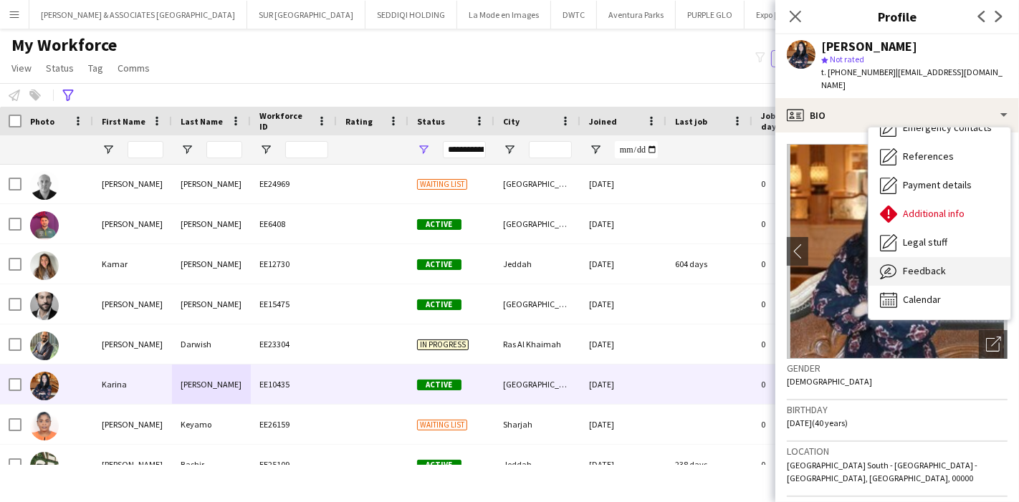
click at [933, 269] on span "Feedback" at bounding box center [924, 270] width 43 height 13
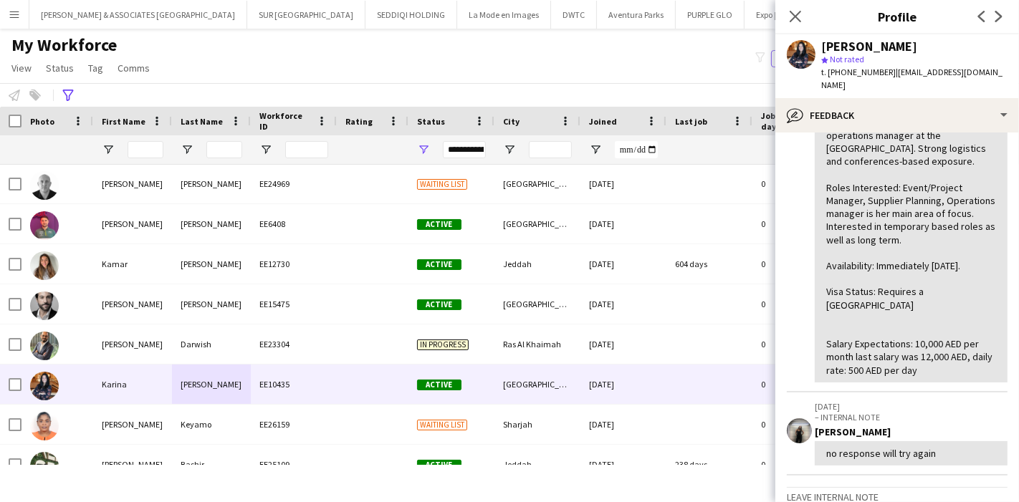
scroll to position [679, 0]
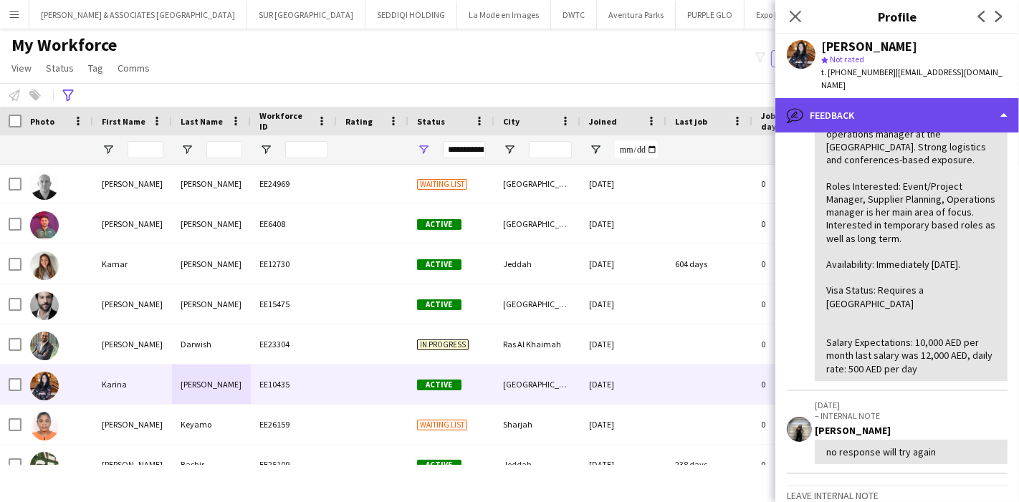
click at [965, 124] on div "bubble-pencil Feedback" at bounding box center [897, 115] width 244 height 34
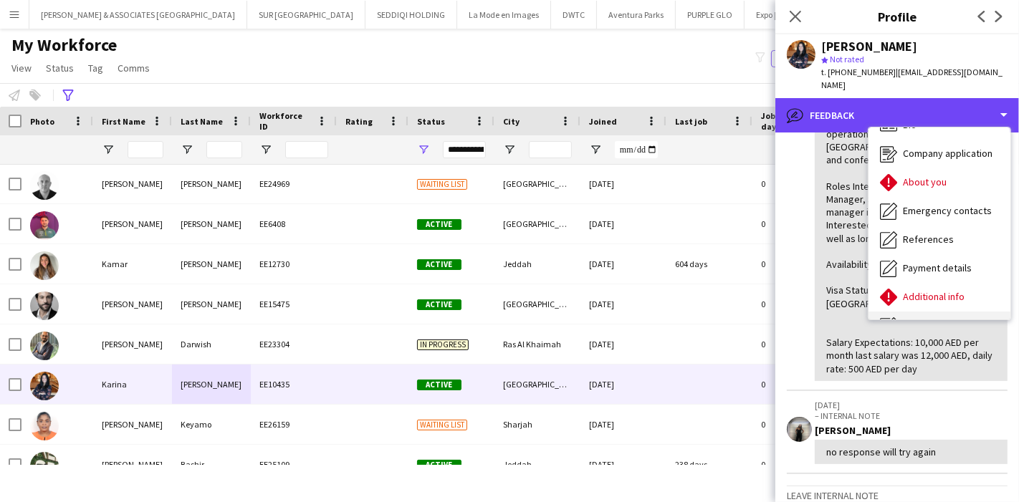
scroll to position [0, 0]
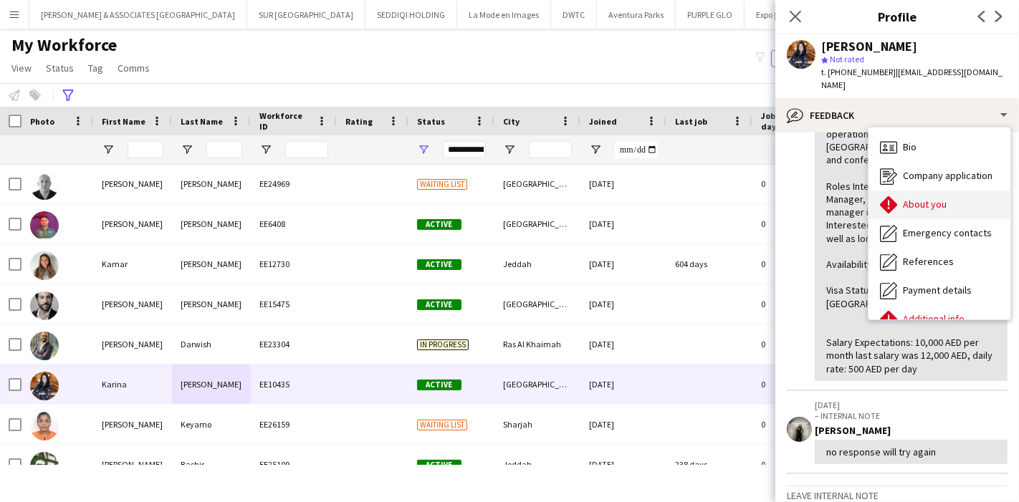
click at [942, 209] on span "About you" at bounding box center [925, 204] width 44 height 13
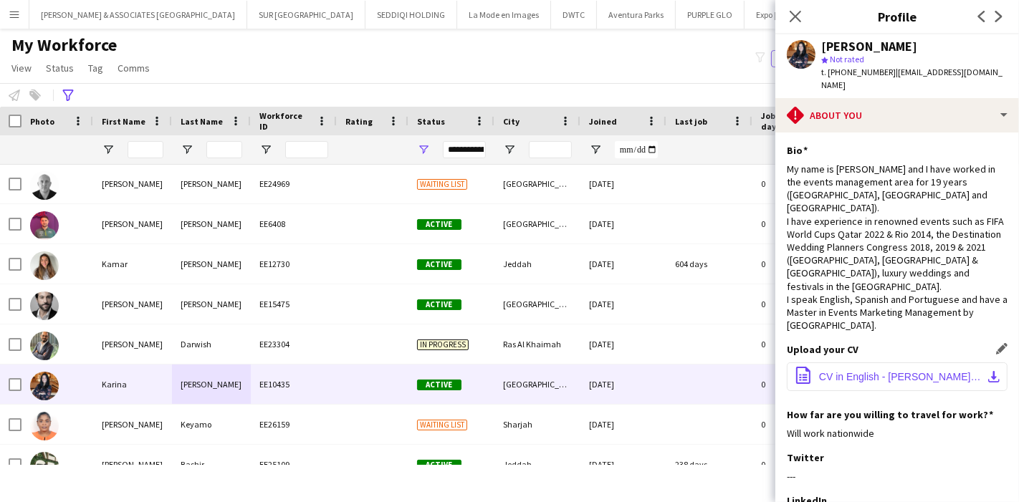
click at [988, 371] on app-icon "download-bottom" at bounding box center [993, 376] width 11 height 11
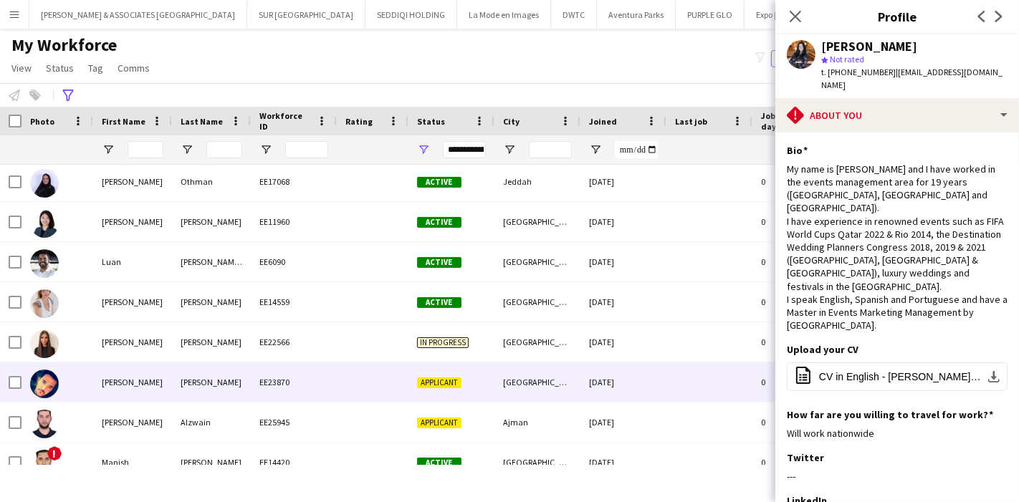
scroll to position [8075, 0]
